Goal: Task Accomplishment & Management: Manage account settings

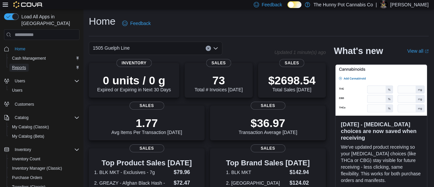
click at [24, 65] on span "Reports" at bounding box center [19, 67] width 14 height 5
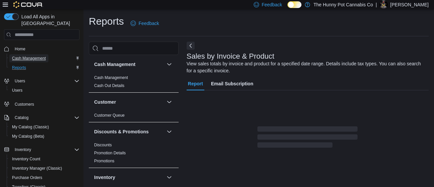
click at [23, 56] on span "Cash Management" at bounding box center [29, 58] width 34 height 5
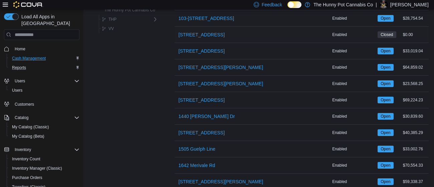
scroll to position [117, 0]
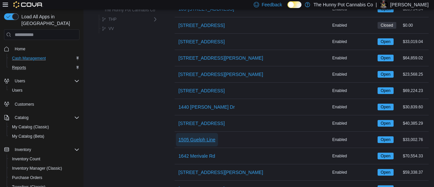
click at [206, 141] on span "1505 Guelph Line" at bounding box center [197, 140] width 37 height 7
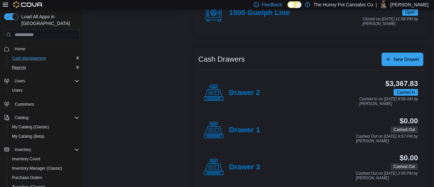
scroll to position [95, 0]
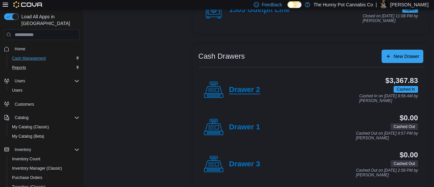
click at [241, 89] on h4 "Drawer 2" at bounding box center [244, 90] width 31 height 9
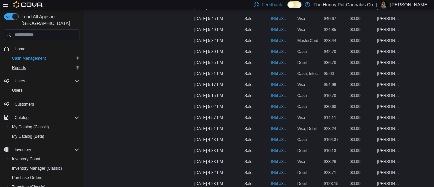
scroll to position [295, 0]
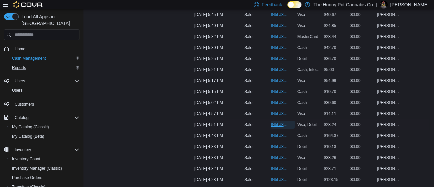
click at [278, 123] on span "IN5LJ3-5949121" at bounding box center [279, 124] width 17 height 5
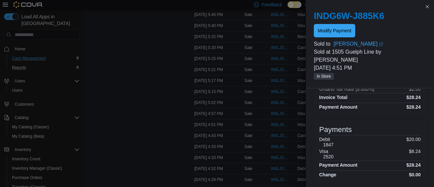
scroll to position [0, 0]
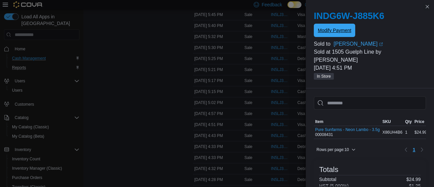
click at [329, 32] on span "Modify Payment" at bounding box center [334, 30] width 33 height 7
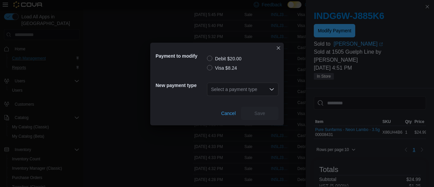
click at [226, 69] on label "Visa $8.24" at bounding box center [222, 68] width 30 height 8
click at [229, 87] on div "Select a payment type" at bounding box center [243, 89] width 72 height 13
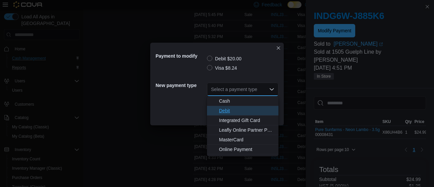
click at [225, 112] on span "Debit" at bounding box center [246, 111] width 55 height 7
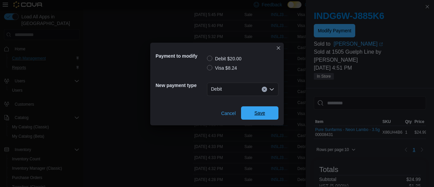
click at [271, 118] on span "Save" at bounding box center [259, 113] width 29 height 13
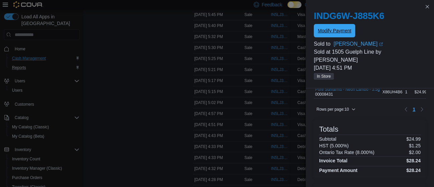
scroll to position [56, 0]
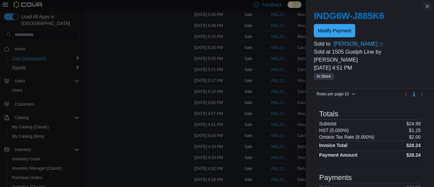
click at [427, 7] on button "Close this dialog" at bounding box center [428, 6] width 8 height 8
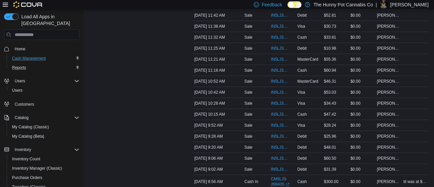
scroll to position [846, 0]
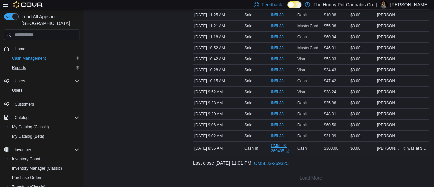
click at [289, 150] on icon "External link" at bounding box center [288, 152] width 4 height 4
click at [392, 147] on span "[PERSON_NAME]" at bounding box center [389, 148] width 24 height 5
